Goal: Task Accomplishment & Management: Manage account settings

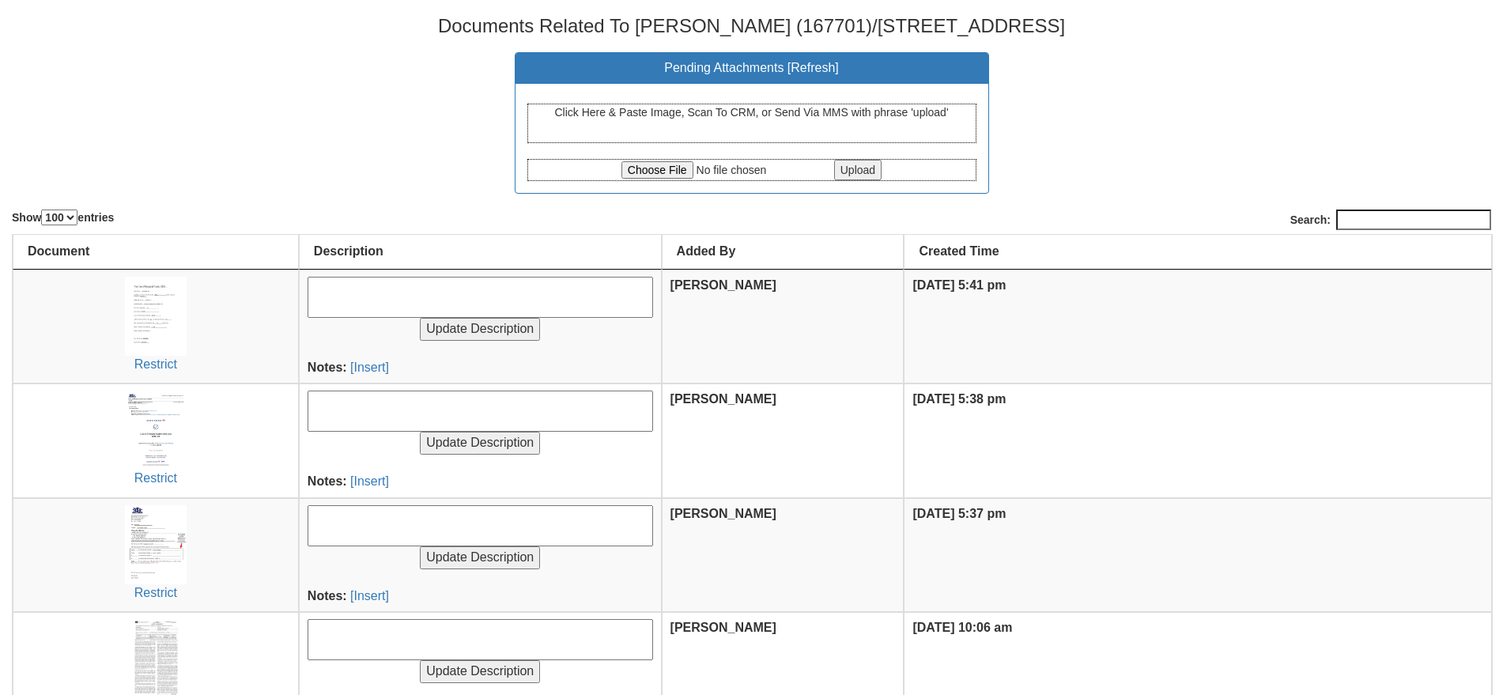
select select "100"
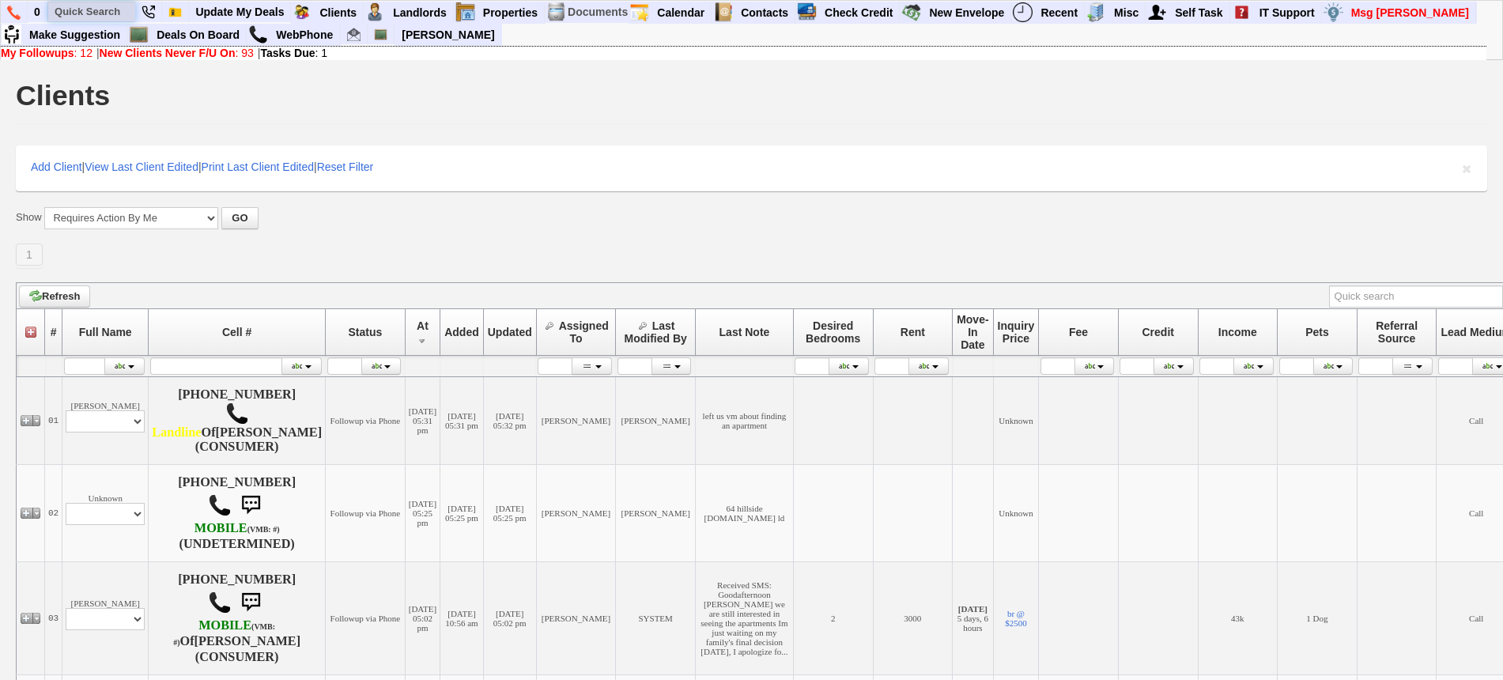
click at [89, 9] on input "text" at bounding box center [91, 12] width 87 height 20
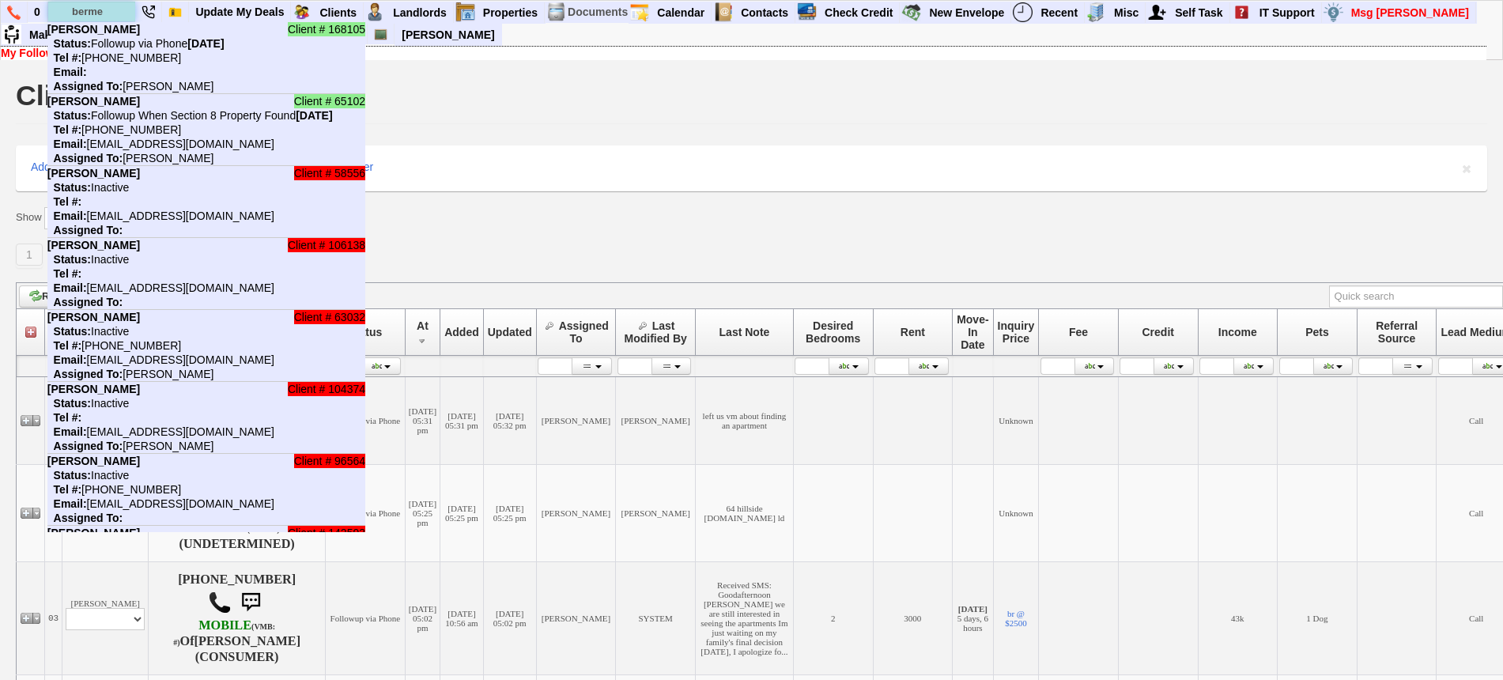
click at [112, 8] on input "berme" at bounding box center [91, 12] width 87 height 20
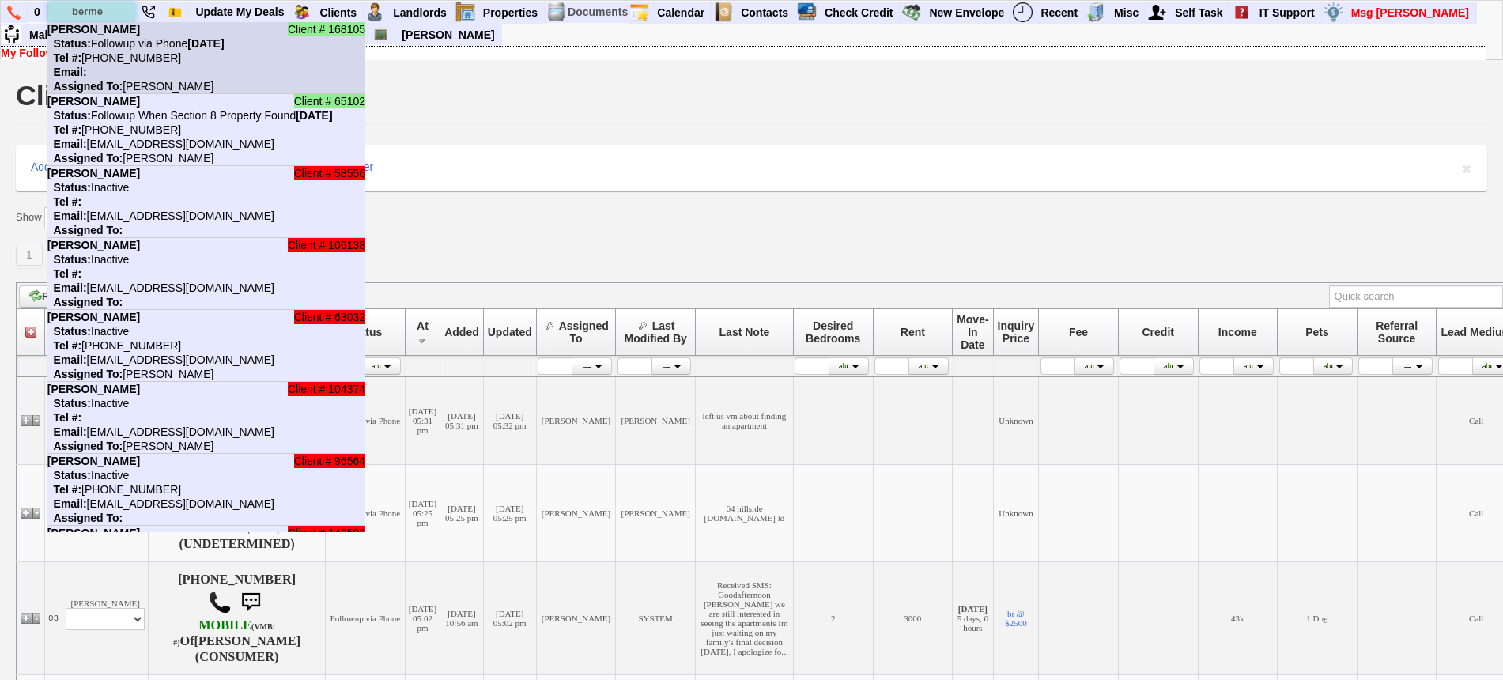
type input "berme"
click at [127, 43] on nobr "Status: Followup via Phone [DATE]" at bounding box center [135, 43] width 177 height 13
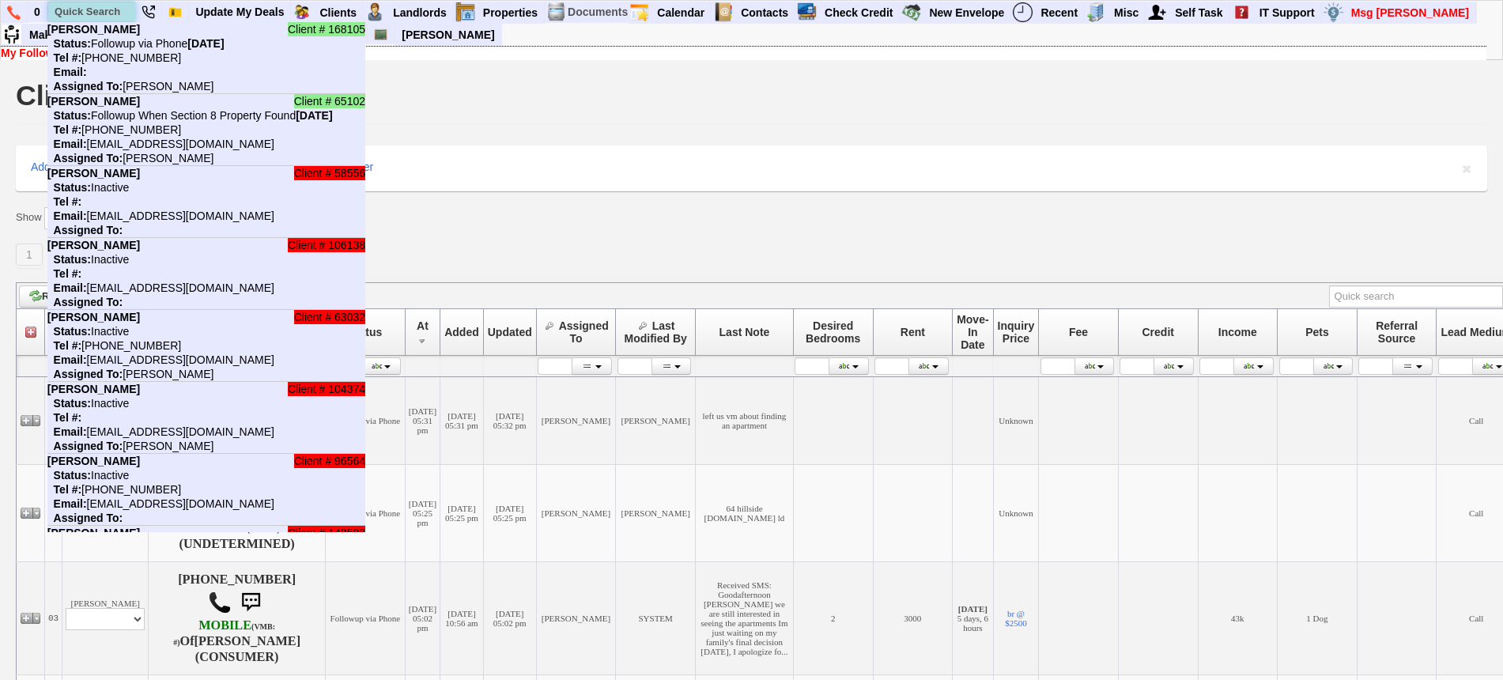
click at [100, 13] on input "text" at bounding box center [91, 12] width 87 height 20
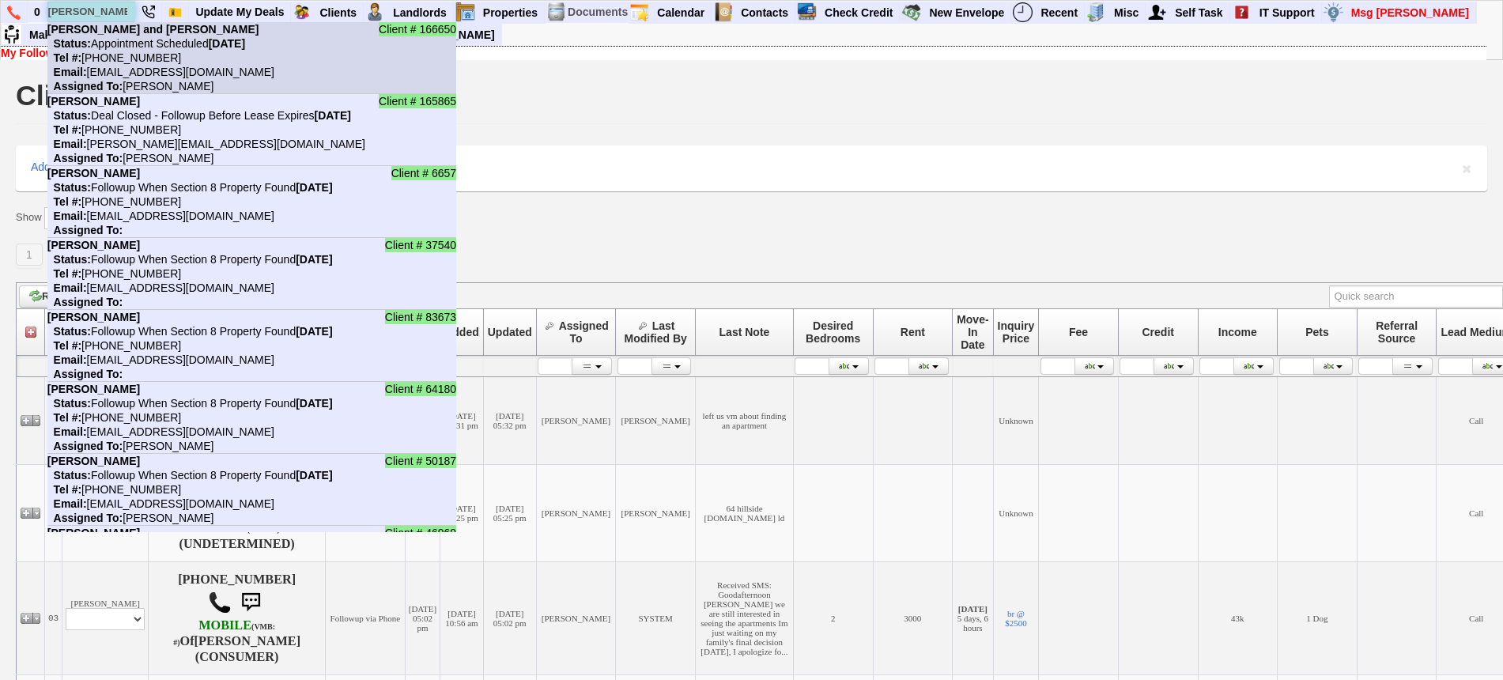
type input "[PERSON_NAME]"
click at [122, 28] on b "[PERSON_NAME] and [PERSON_NAME]" at bounding box center [153, 29] width 212 height 13
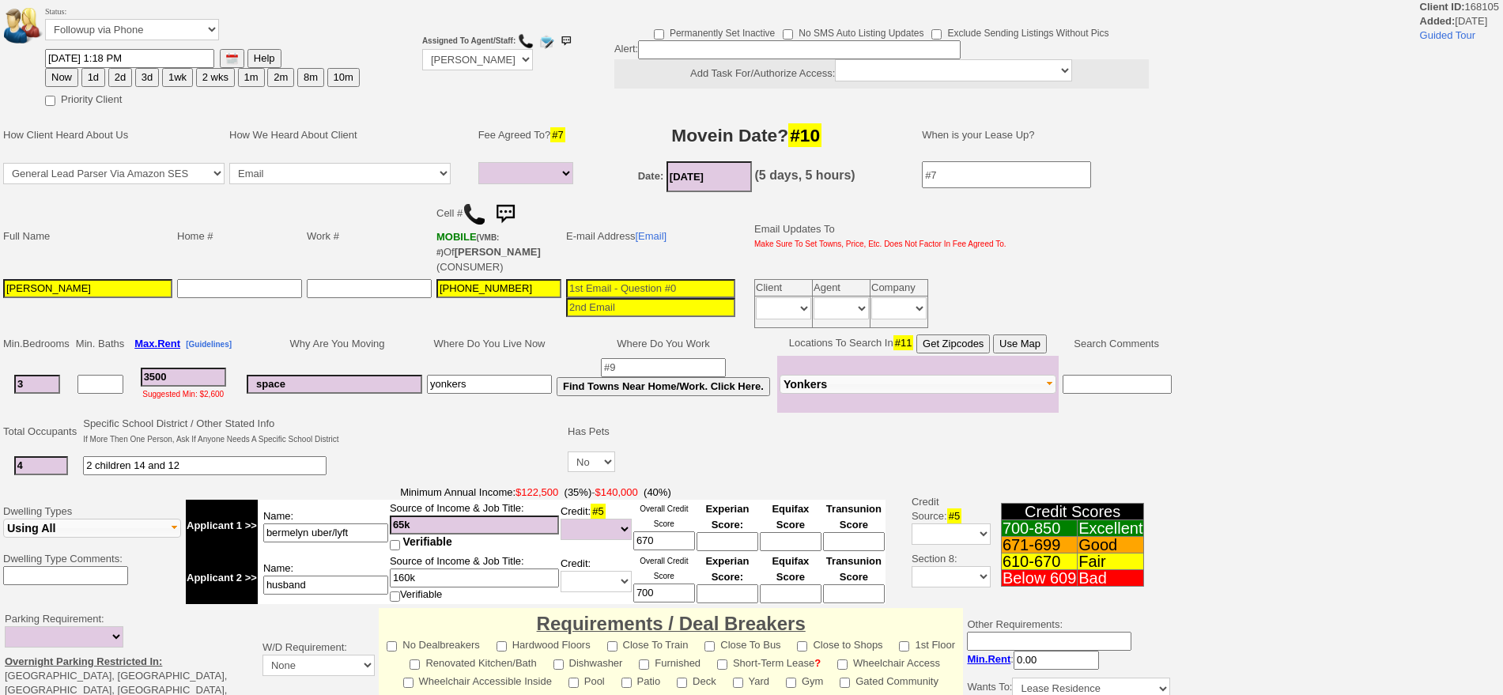
select select
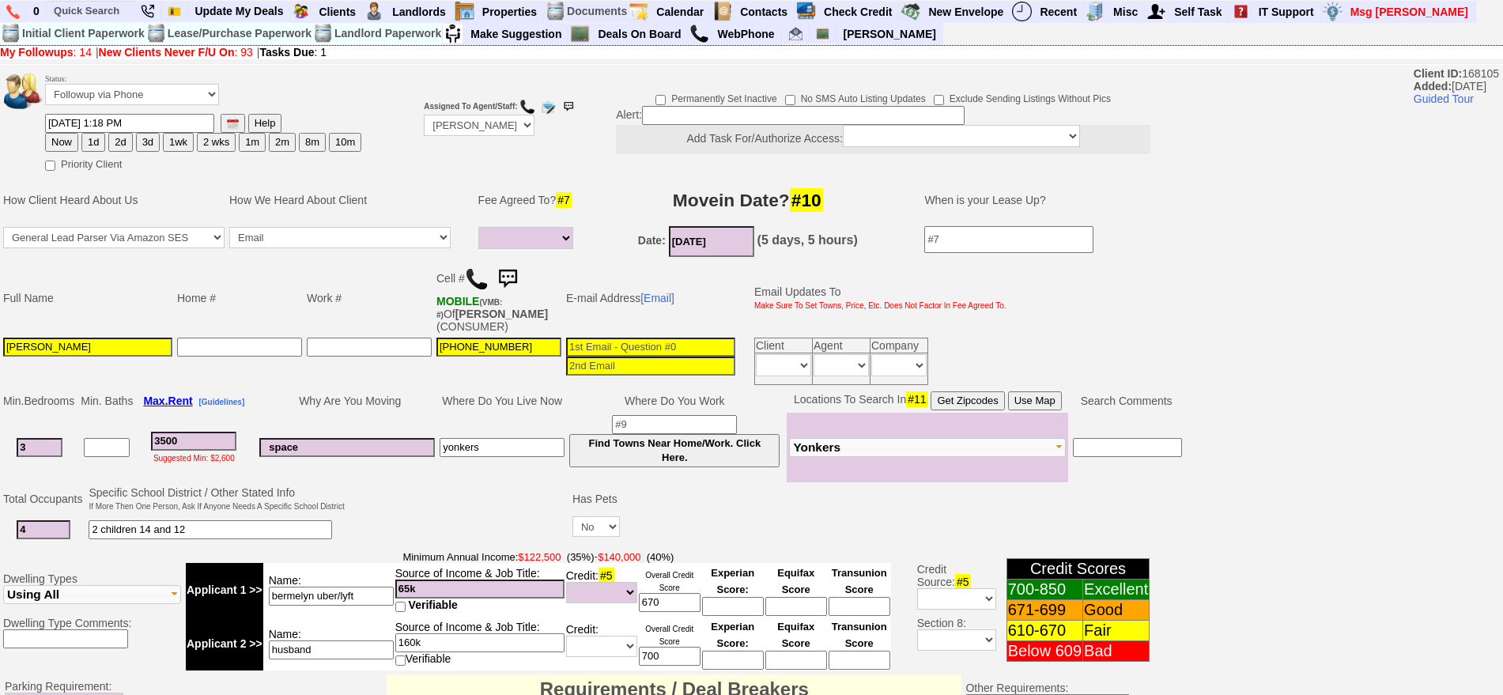
click at [645, 343] on input at bounding box center [650, 347] width 169 height 19
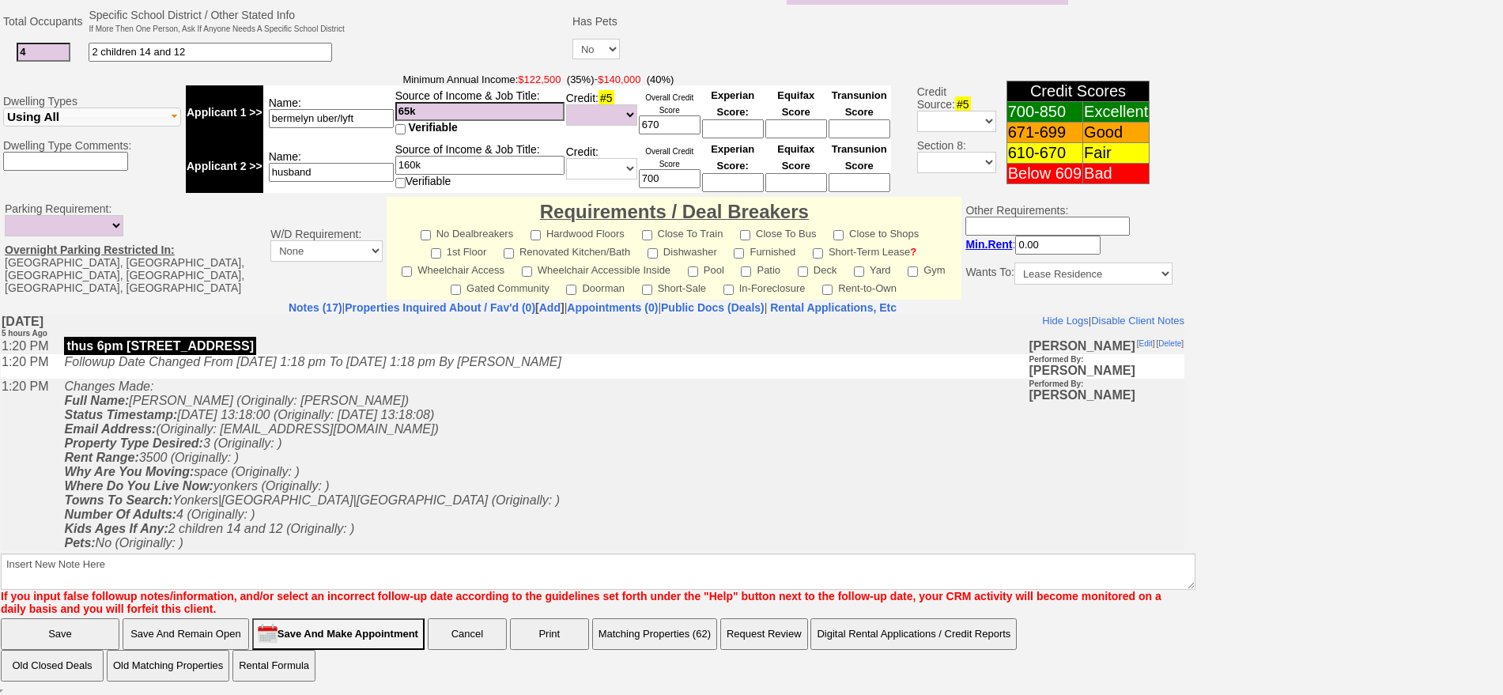
type input "bermelyngrullon18@hotmail.com"
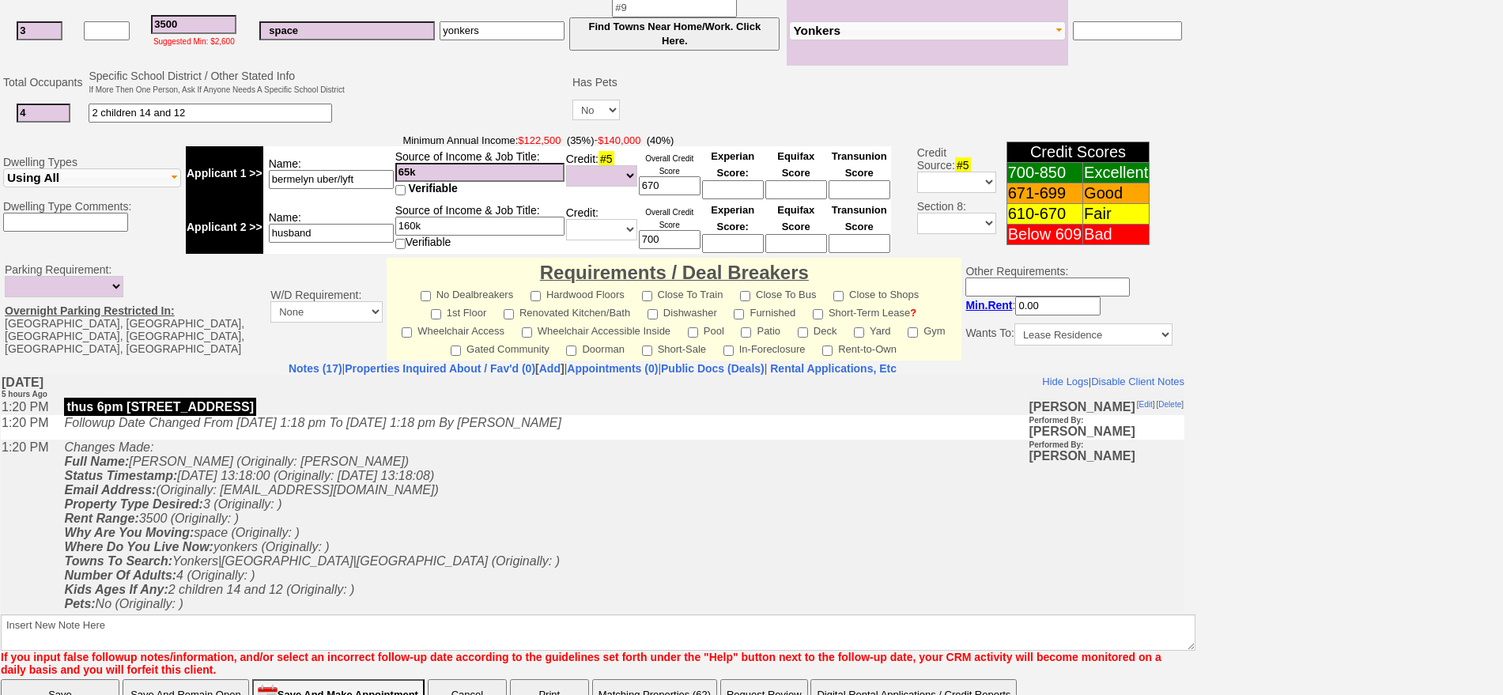
click at [175, 679] on input "Save And Remain Open" at bounding box center [186, 695] width 127 height 32
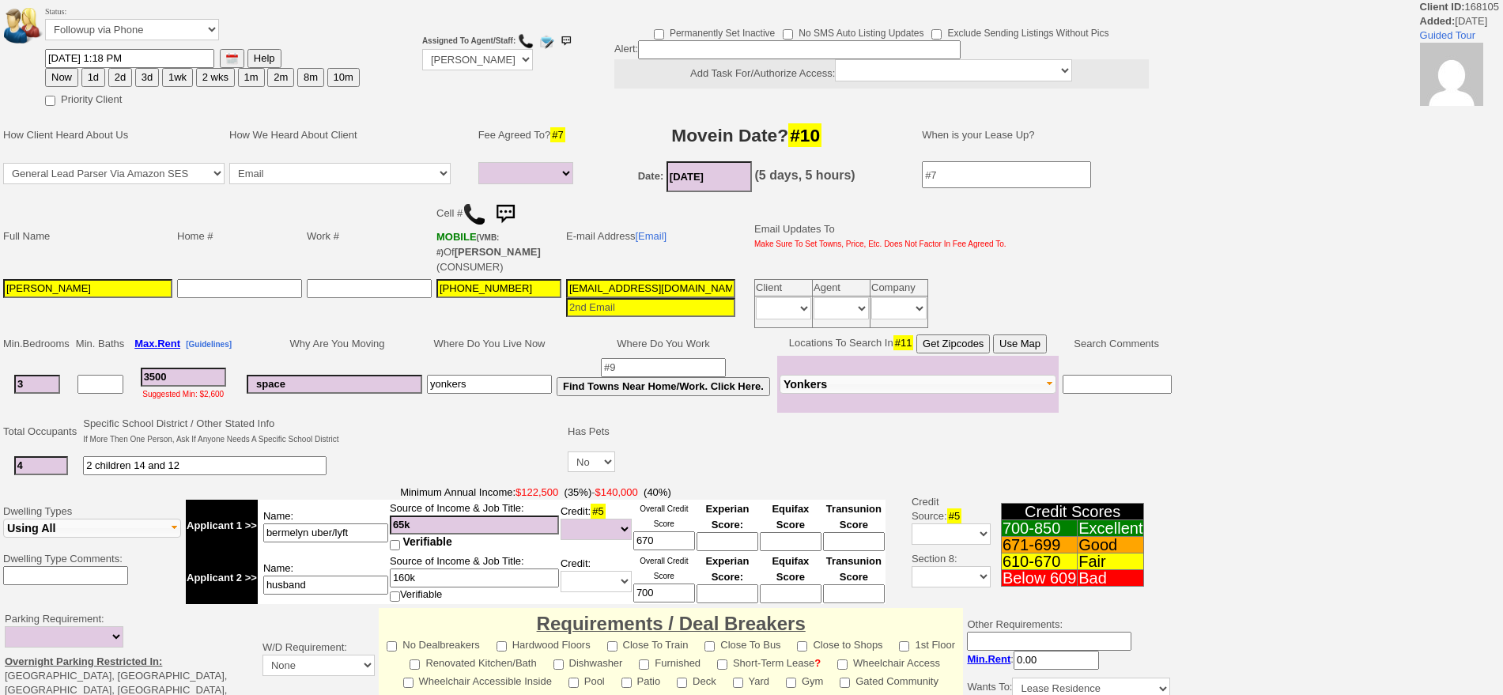
select select
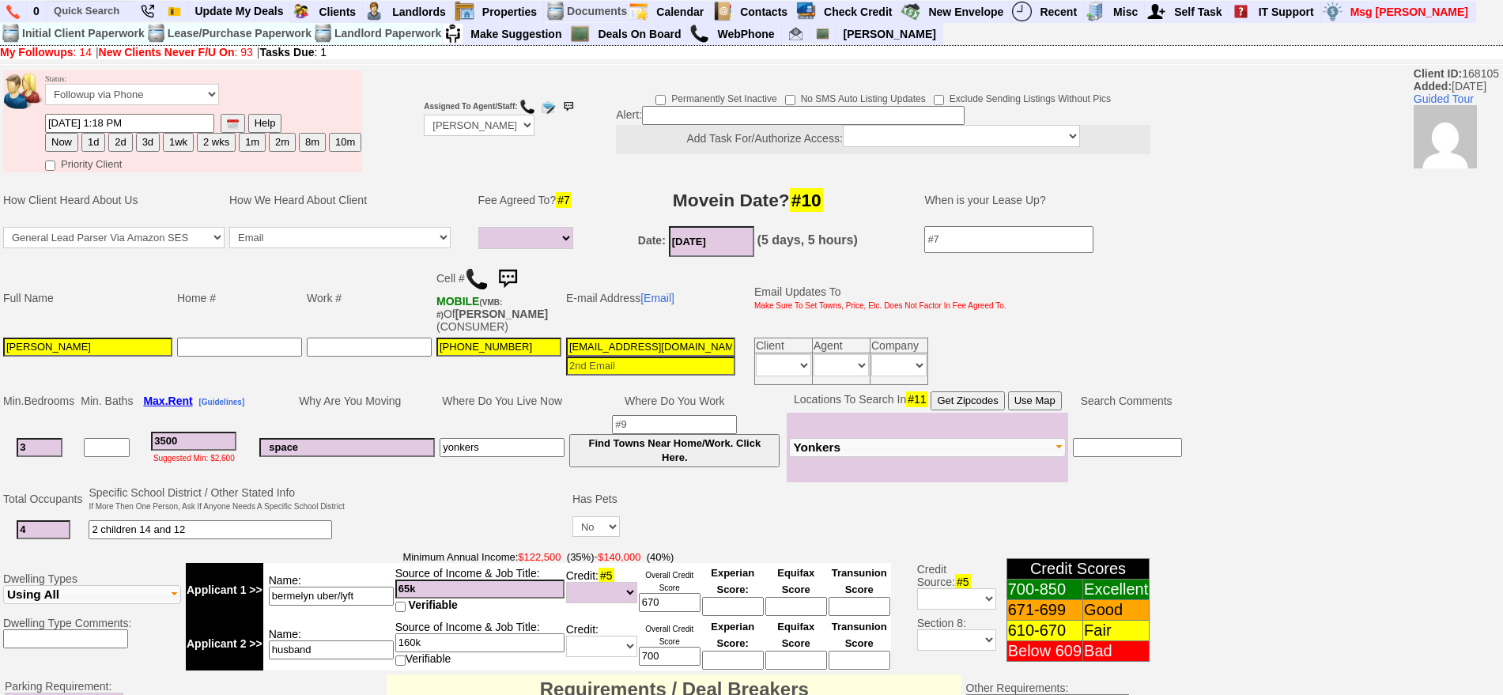
click at [652, 341] on input "bermelyngrullon18@hotmail.com" at bounding box center [650, 347] width 169 height 19
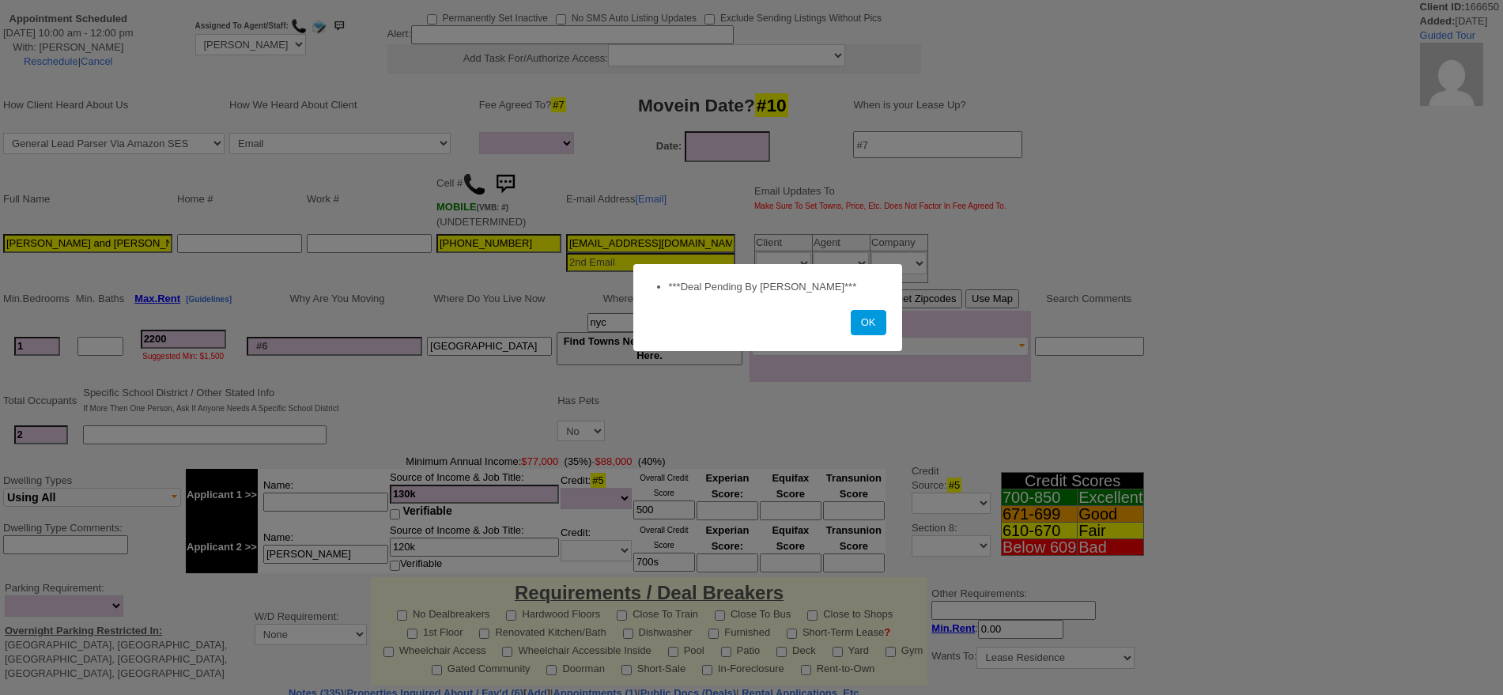
select select
click at [868, 314] on button "OK" at bounding box center [869, 322] width 36 height 25
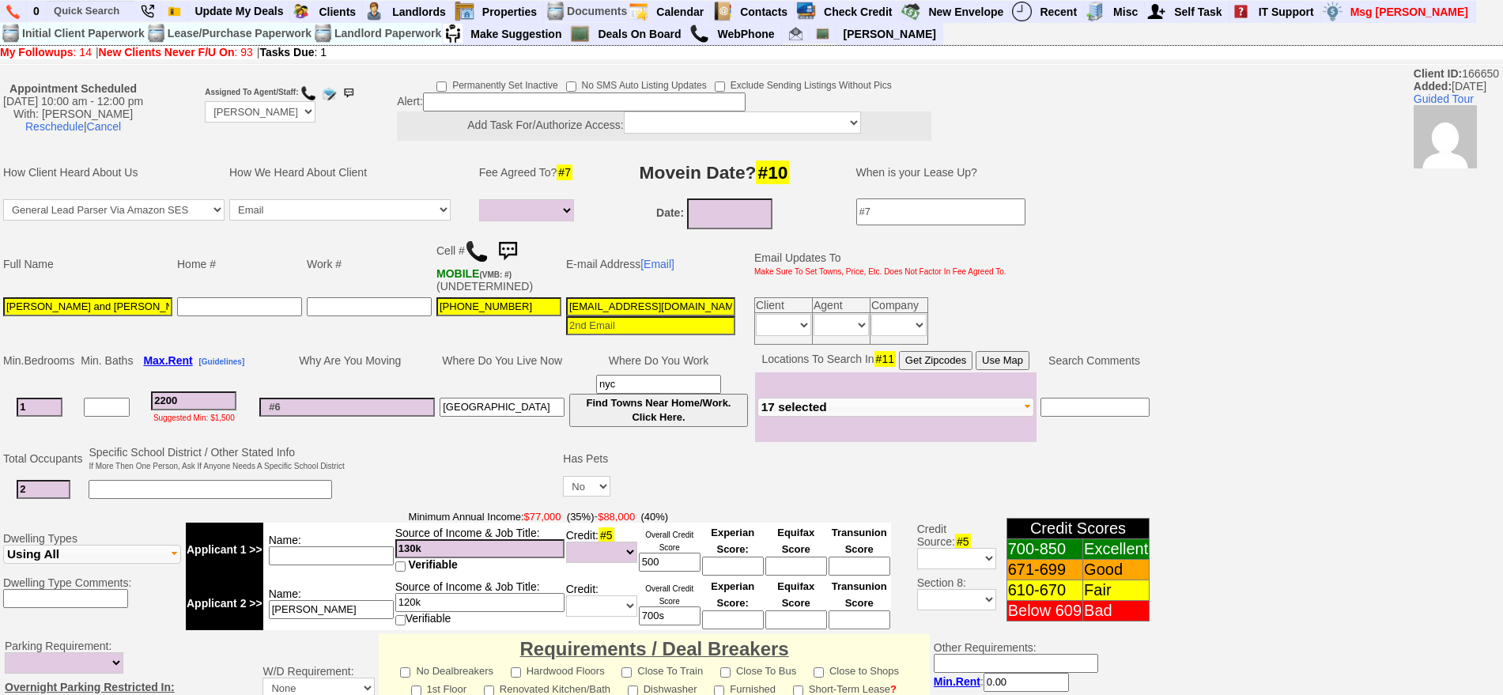
click at [514, 246] on img at bounding box center [508, 252] width 32 height 32
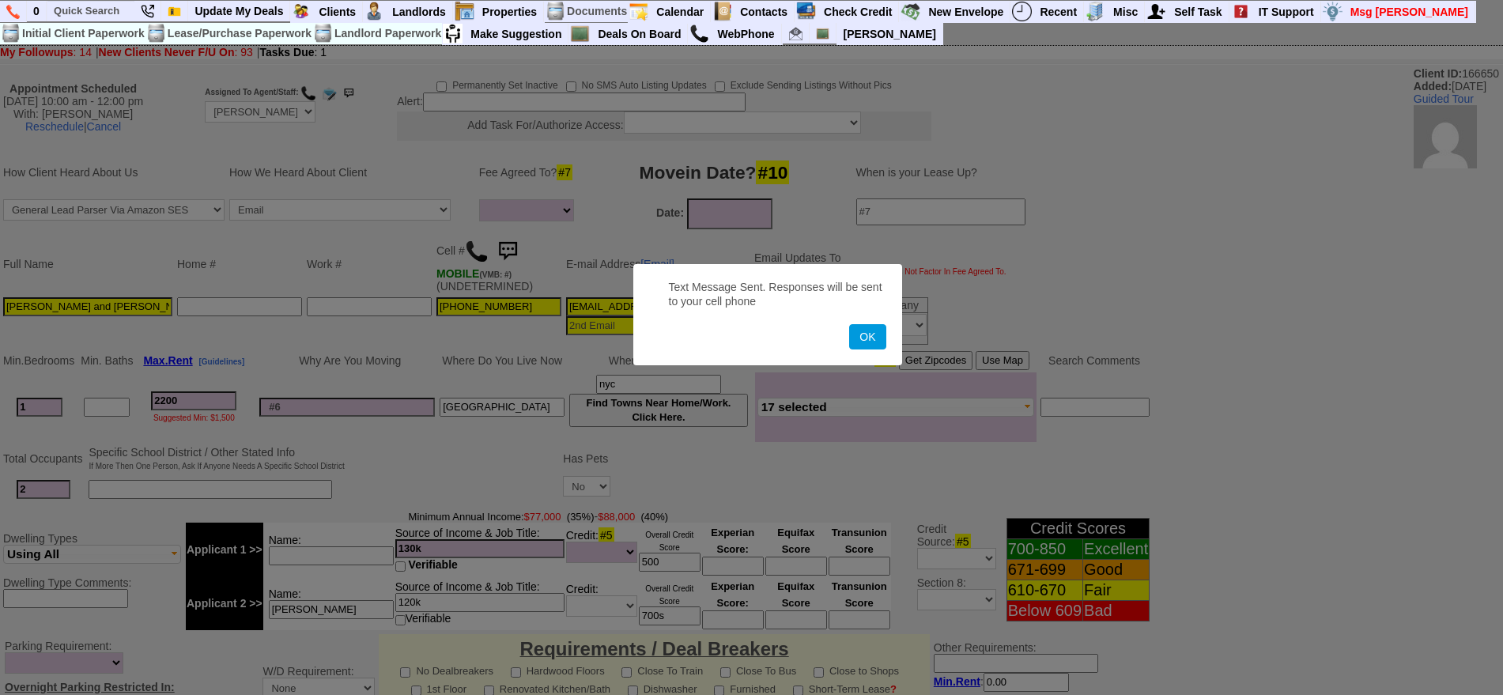
click at [849, 324] on button "OK" at bounding box center [867, 336] width 36 height 25
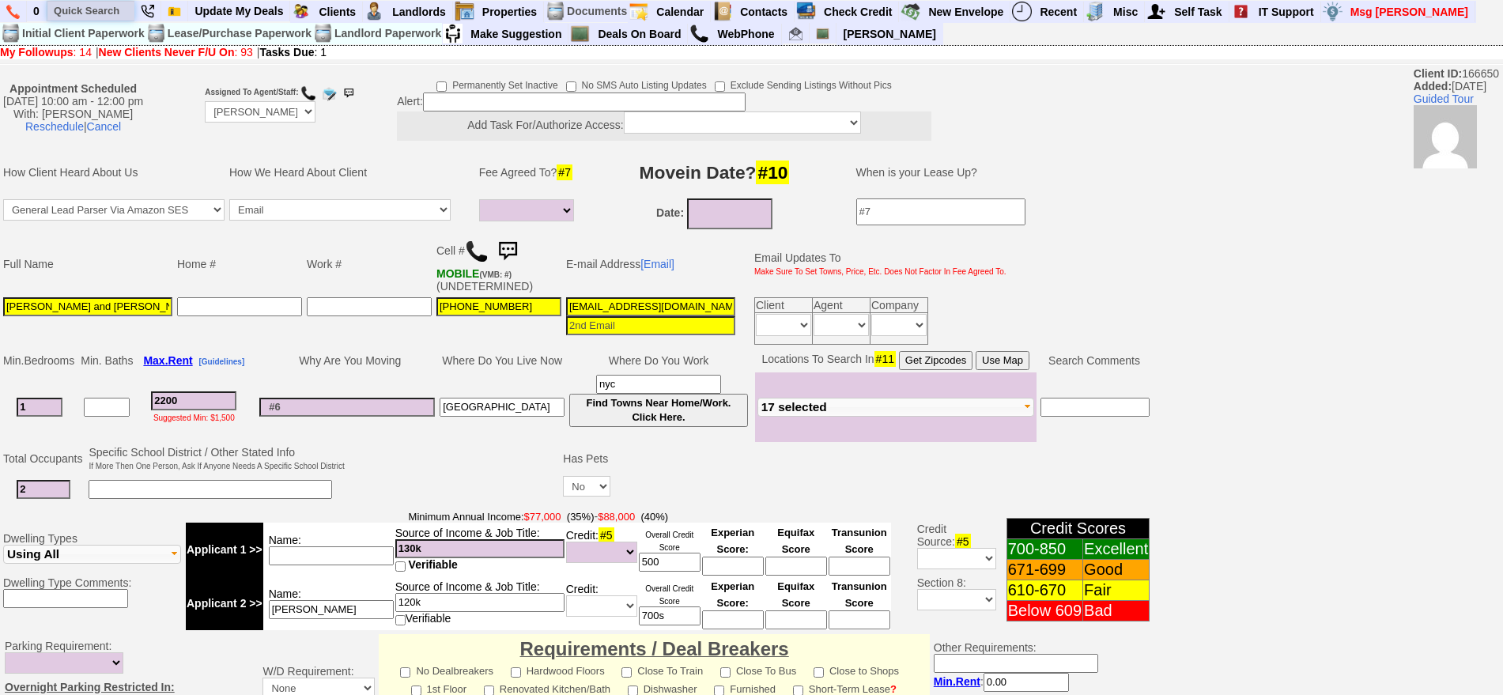
click at [96, 12] on input "text" at bounding box center [90, 11] width 87 height 20
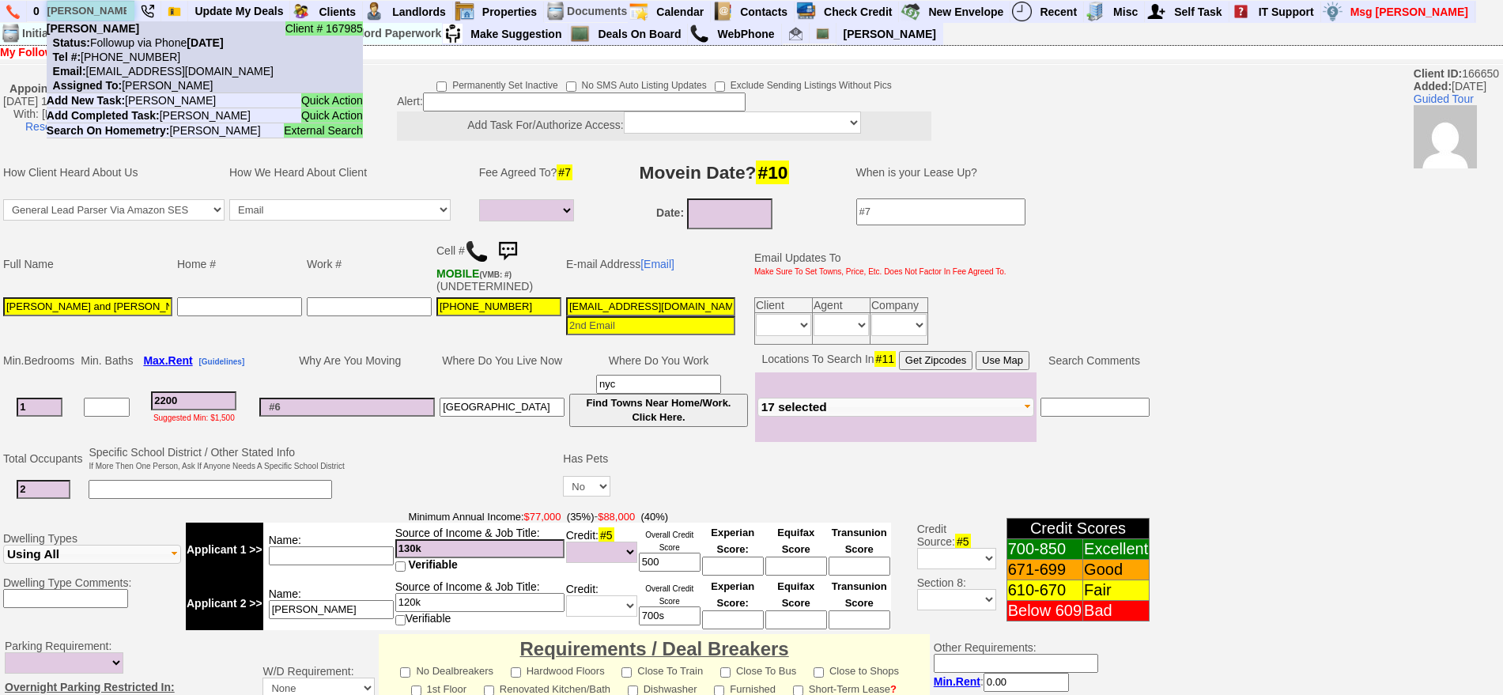
type input "jose corr"
click at [132, 46] on nobr "Status: Followup via Phone Thursday, September 25th, 2025" at bounding box center [135, 42] width 177 height 13
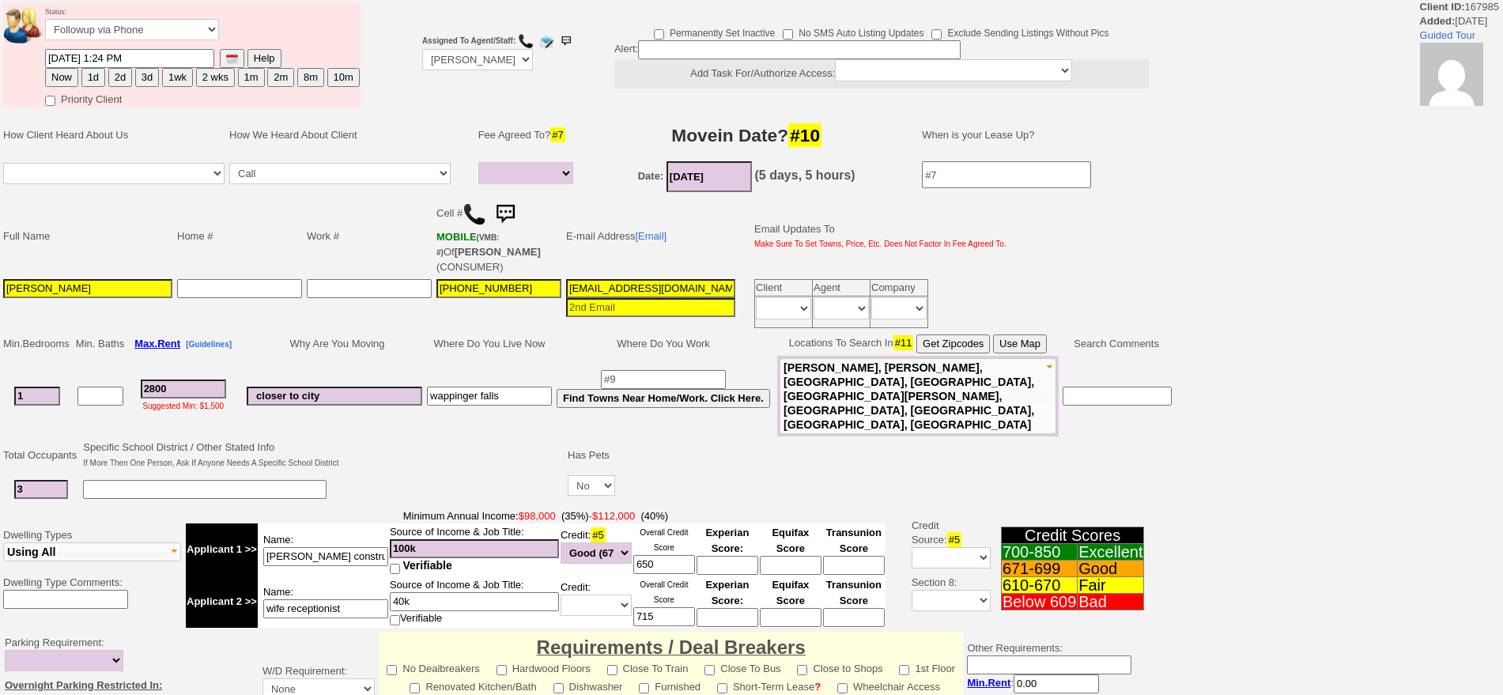
select select
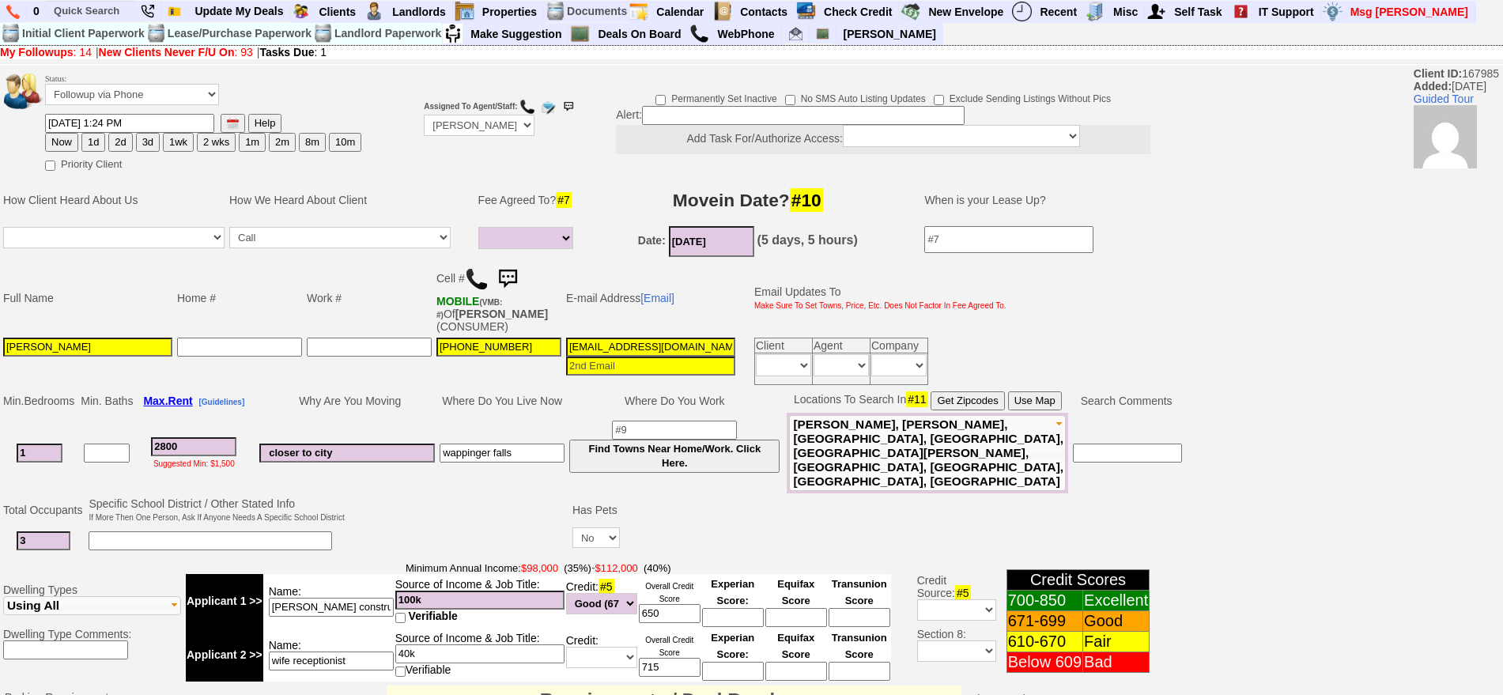
click at [516, 267] on img at bounding box center [508, 279] width 32 height 32
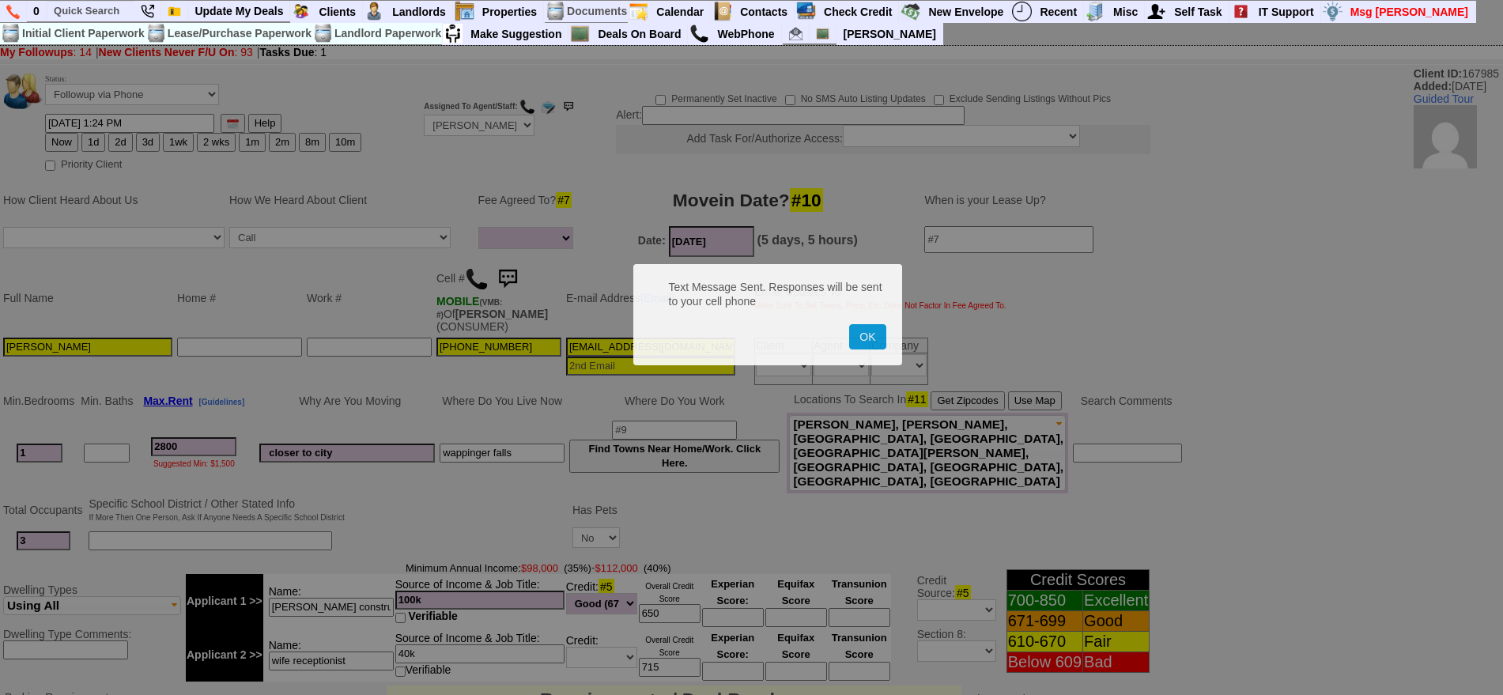
click at [849, 324] on button "OK" at bounding box center [867, 336] width 36 height 25
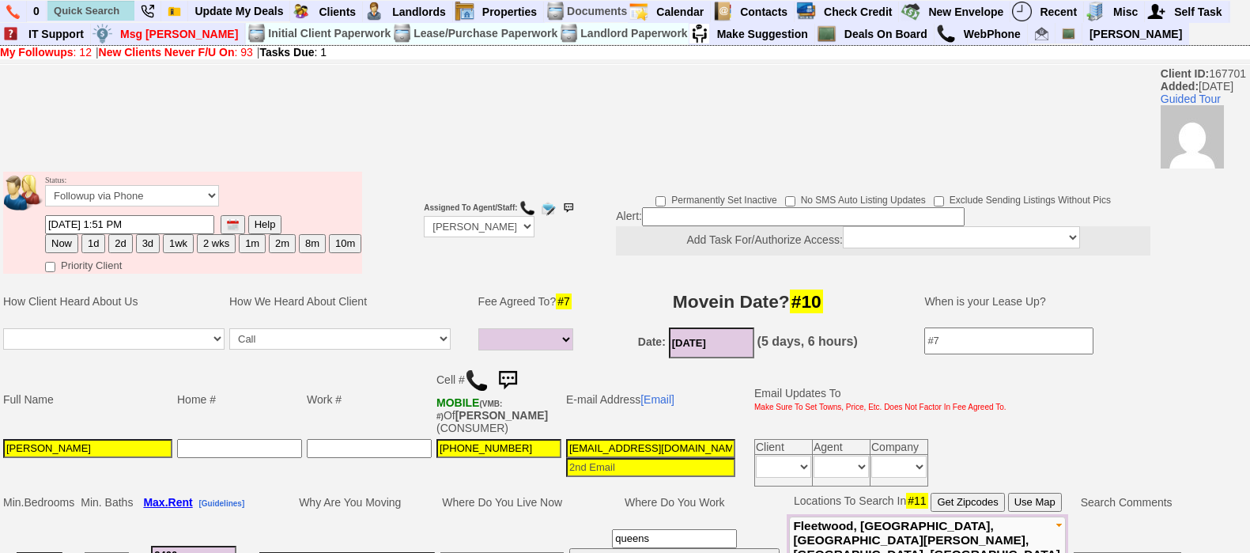
select select
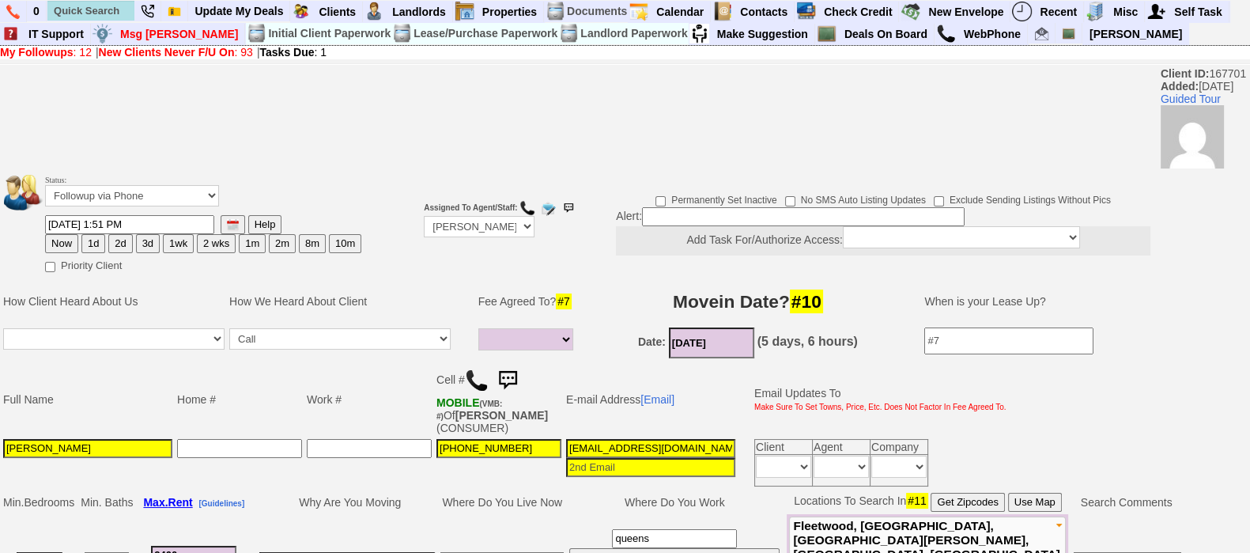
scroll to position [7671, 0]
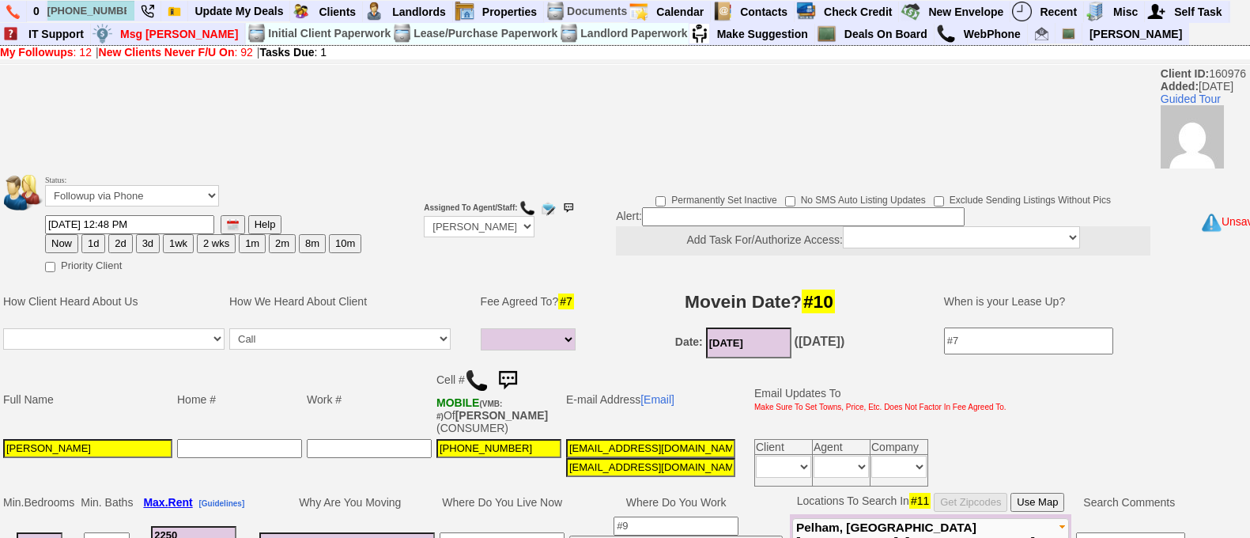
select select
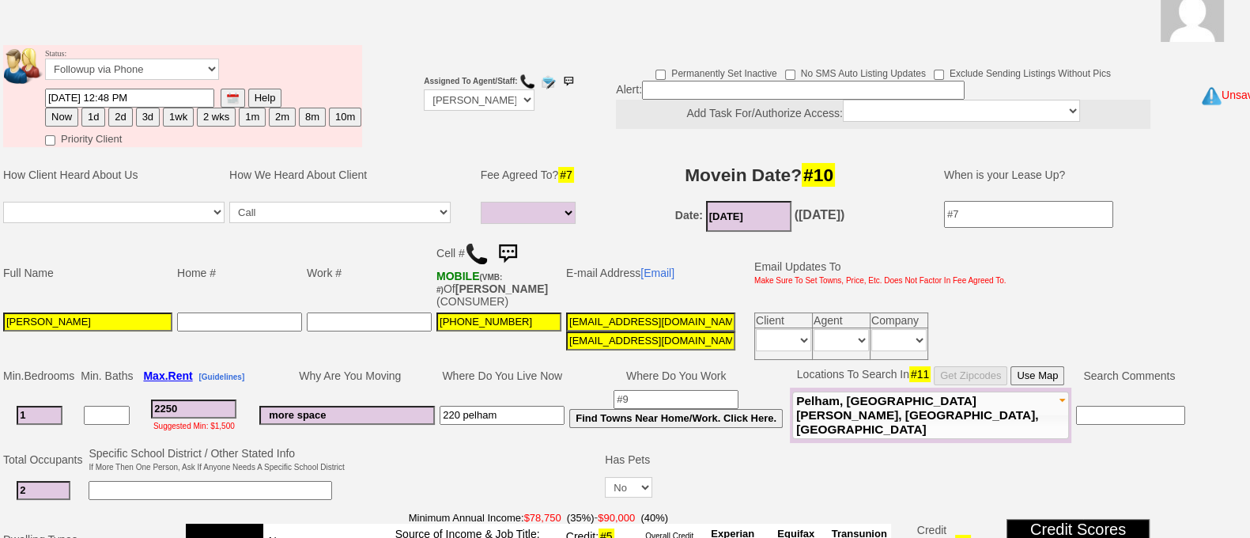
scroll to position [126, 0]
